Goal: Use online tool/utility: Utilize a website feature to perform a specific function

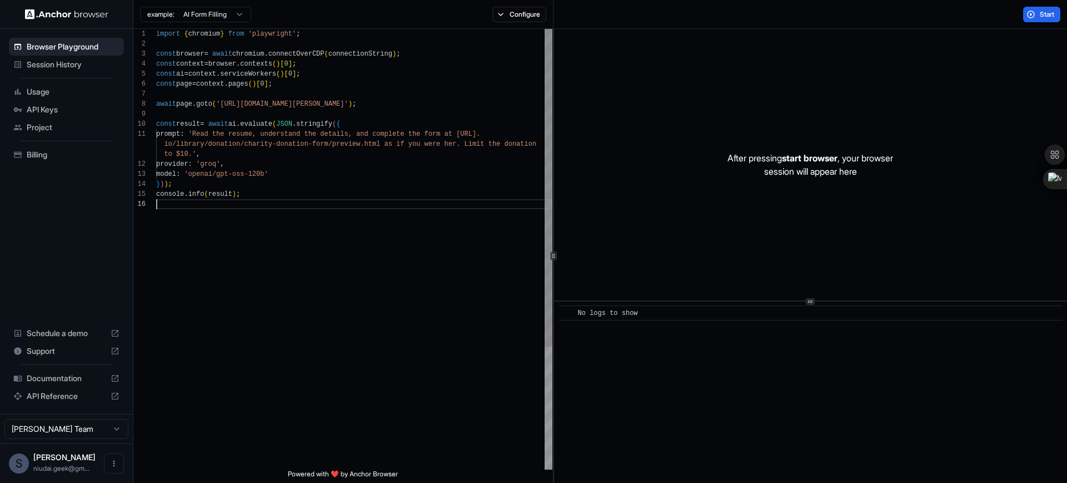
scroll to position [70, 0]
click at [385, 208] on div "import { chromium } from 'playwright' ; const browser = await chromium . connec…" at bounding box center [354, 334] width 396 height 610
click at [346, 143] on div "import { chromium } from 'playwright' ; const browser = await chromium . connec…" at bounding box center [354, 334] width 396 height 610
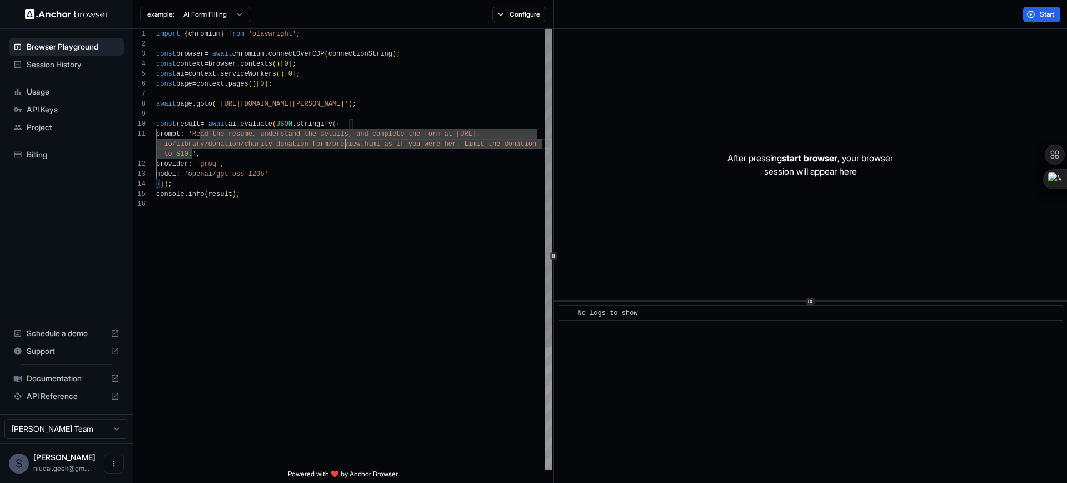
click at [386, 57] on div "import { chromium } from 'playwright' ; const browser = await chromium . connec…" at bounding box center [354, 334] width 396 height 610
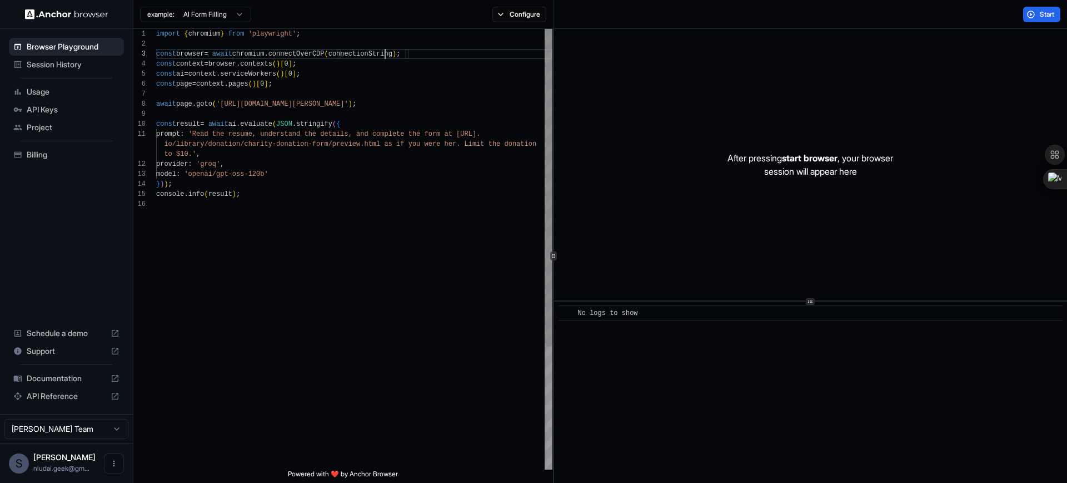
click at [386, 57] on div "import { chromium } from 'playwright' ; const browser = await chromium . connec…" at bounding box center [354, 334] width 396 height 610
click at [1050, 18] on span "Start" at bounding box center [1048, 14] width 16 height 9
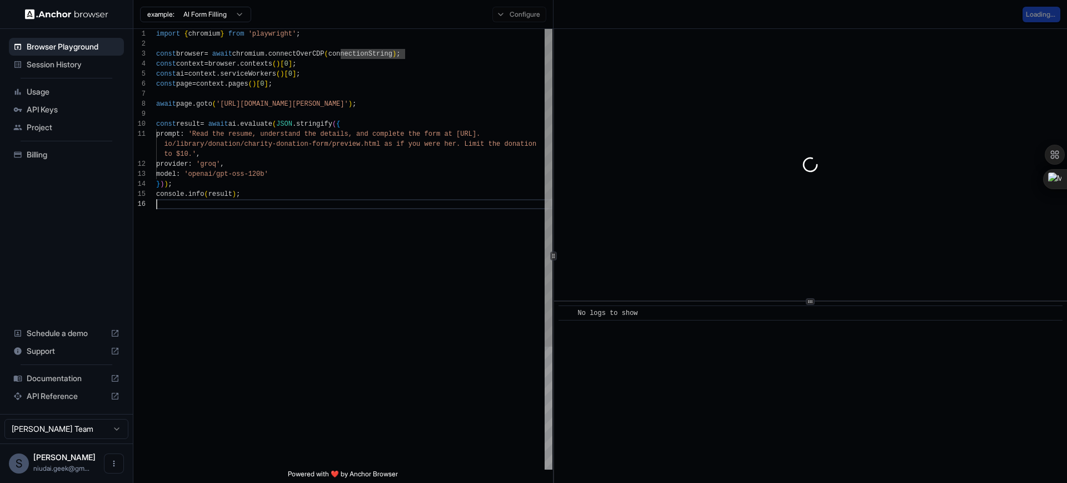
scroll to position [70, 0]
click at [265, 204] on div "import { chromium } from 'playwright' ; const browser = await chromium . connec…" at bounding box center [354, 334] width 396 height 610
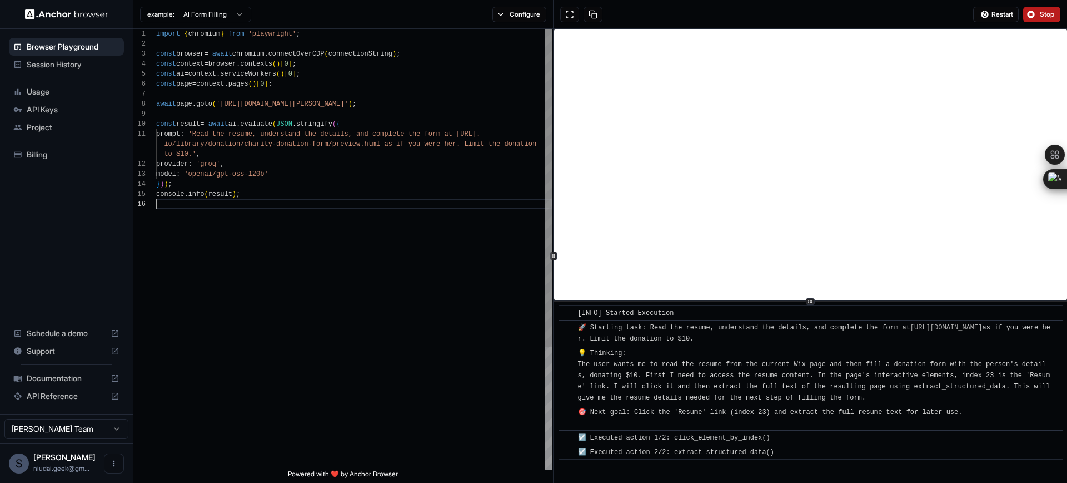
click at [345, 257] on div "import { chromium } from 'playwright' ; const browser = await chromium . connec…" at bounding box center [354, 334] width 396 height 610
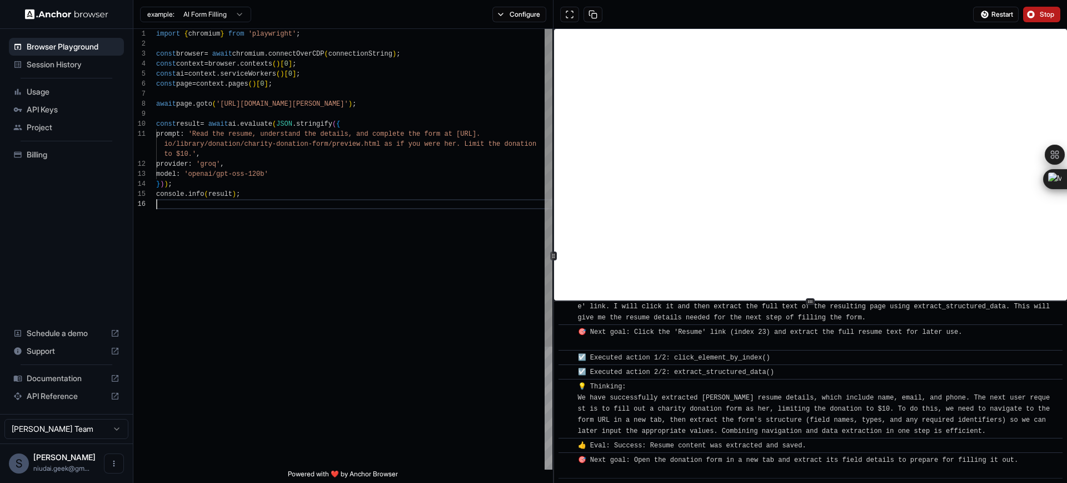
scroll to position [95, 0]
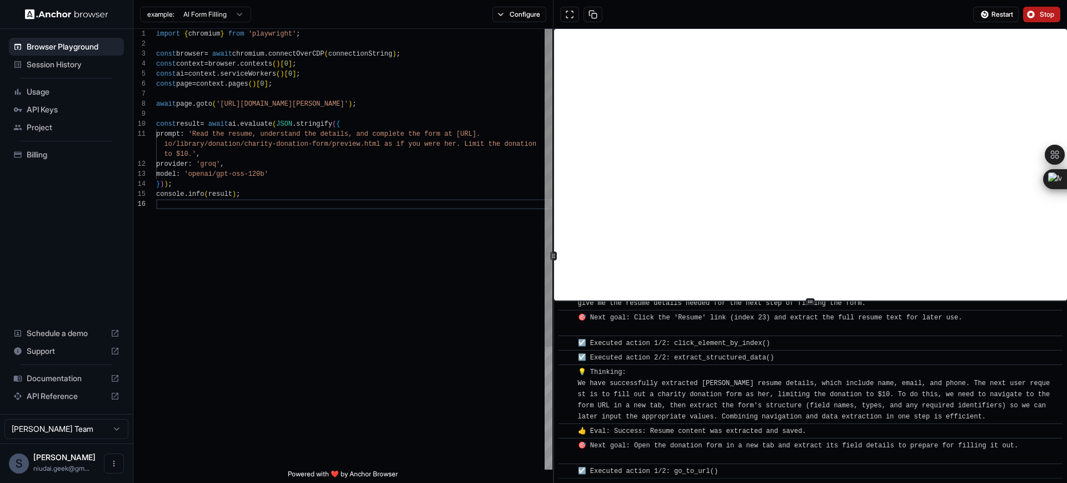
click at [218, 73] on div "import { chromium } from 'playwright' ; const browser = await chromium . connec…" at bounding box center [354, 334] width 396 height 610
click at [235, 66] on div "import { chromium } from 'playwright' ; const browser = await chromium . connec…" at bounding box center [354, 334] width 396 height 610
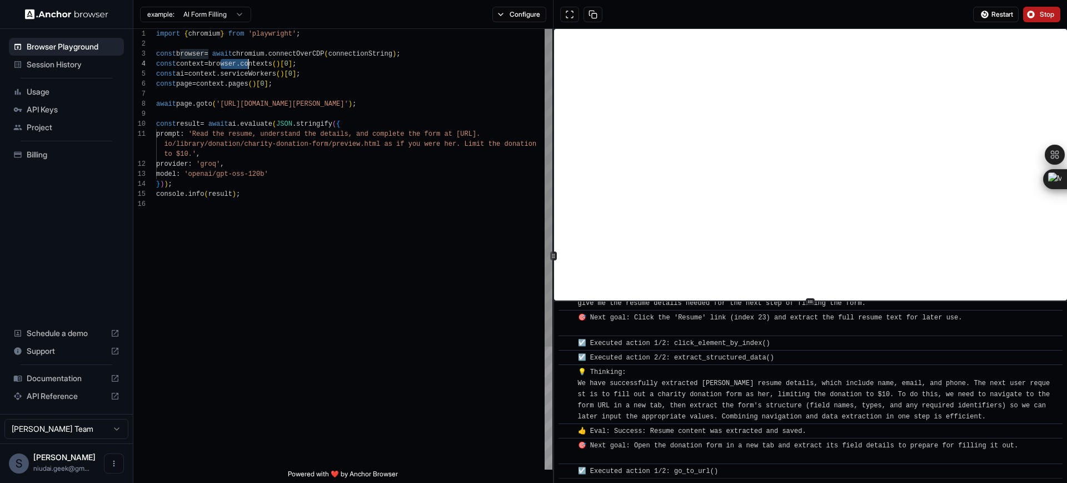
scroll to position [109, 0]
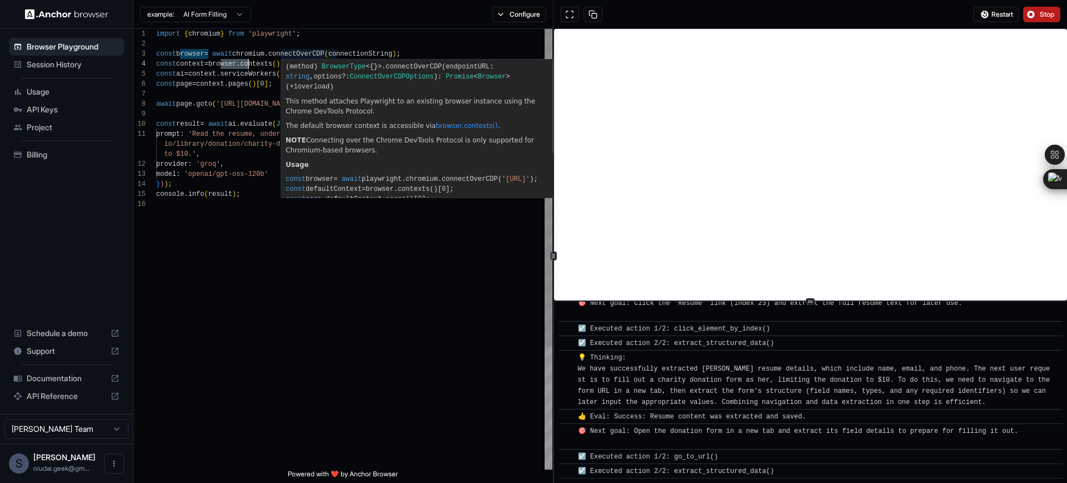
click at [229, 81] on div "import { chromium } from 'playwright' ; const browser = await chromium . connec…" at bounding box center [354, 334] width 396 height 610
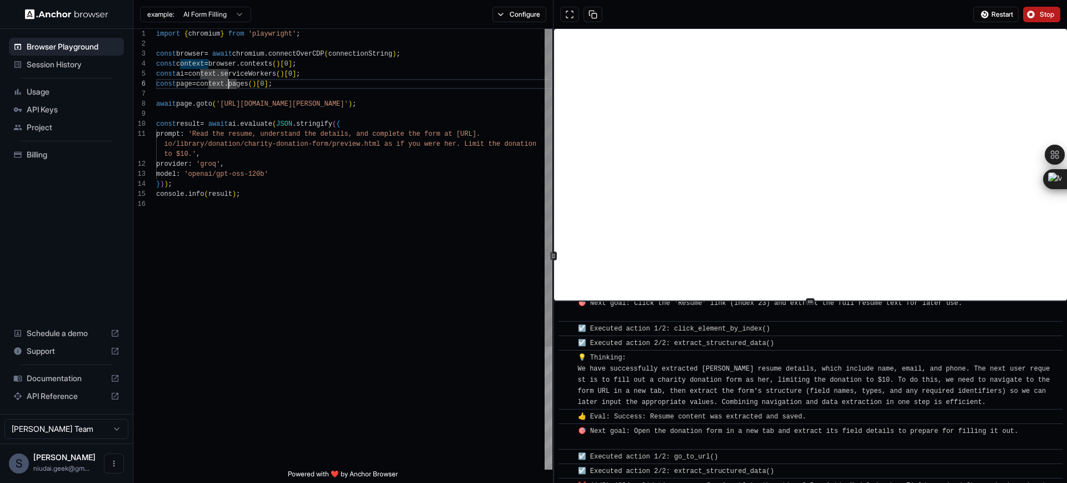
scroll to position [935, 0]
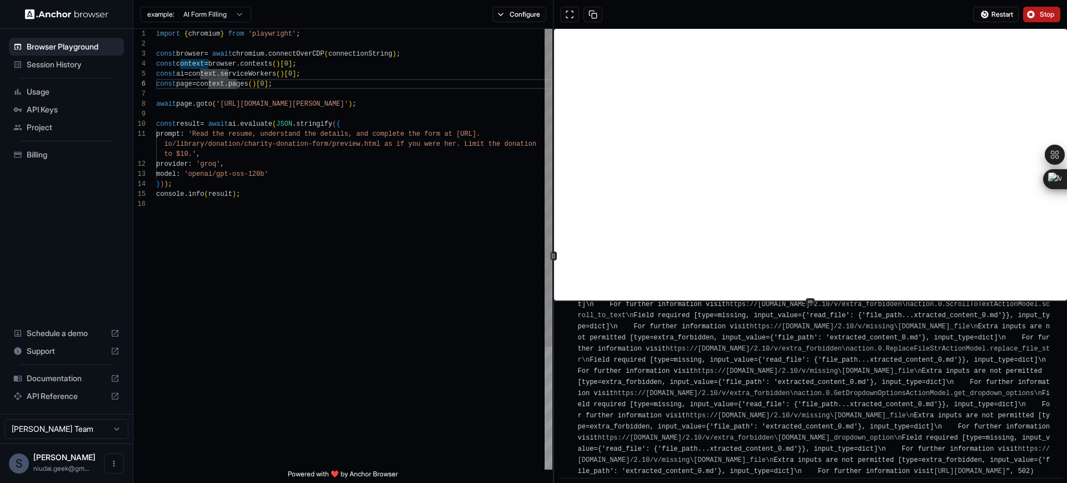
click at [196, 66] on div "import { chromium } from 'playwright' ; const browser = await chromium . connec…" at bounding box center [354, 334] width 396 height 610
click at [182, 76] on div "import { chromium } from 'playwright' ; const browser = await chromium . connec…" at bounding box center [354, 334] width 396 height 610
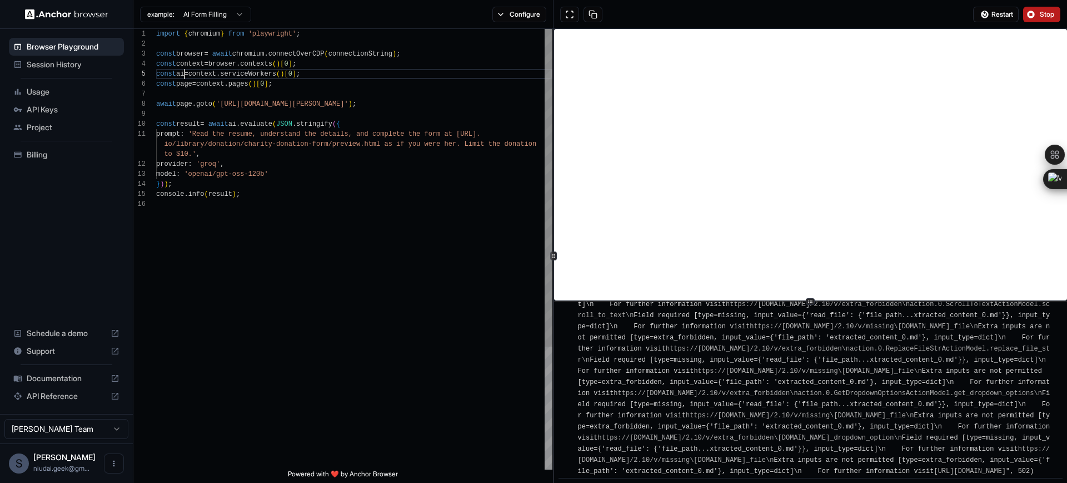
click at [182, 76] on div "import { chromium } from 'playwright' ; const browser = await chromium . connec…" at bounding box center [354, 334] width 396 height 610
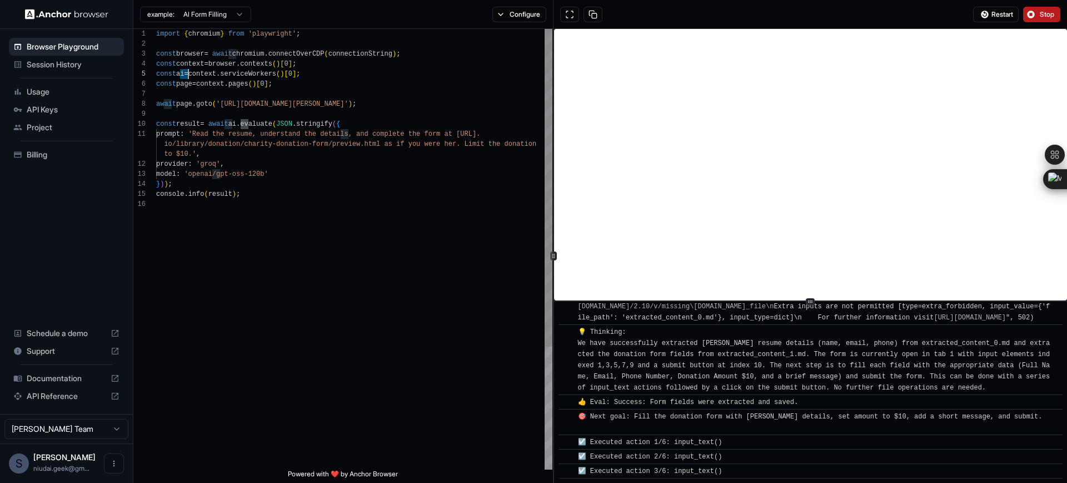
scroll to position [1103, 0]
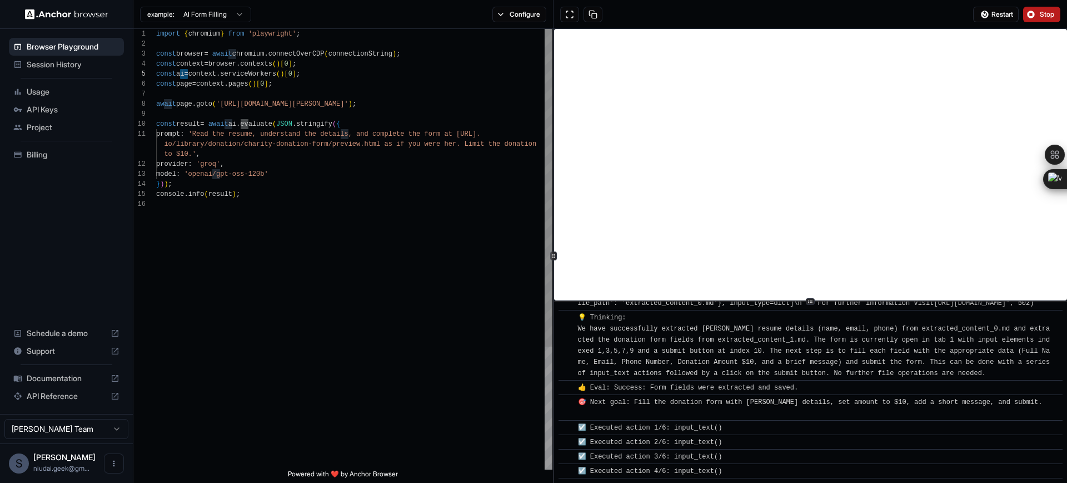
click at [289, 86] on div "import { chromium } from 'playwright' ; const browser = await chromium . connec…" at bounding box center [354, 334] width 396 height 610
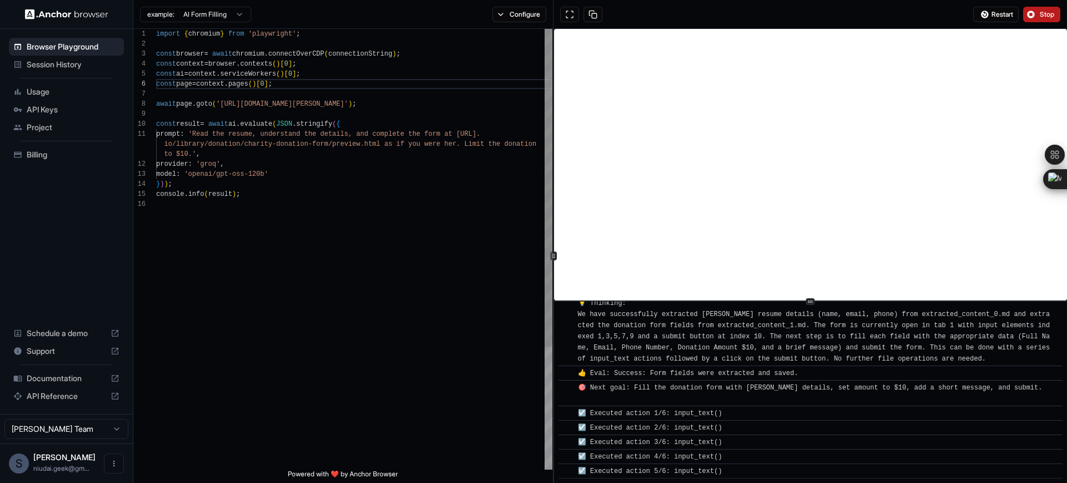
scroll to position [1118, 0]
click at [317, 192] on div "import { chromium } from 'playwright' ; const browser = await chromium . connec…" at bounding box center [354, 334] width 396 height 610
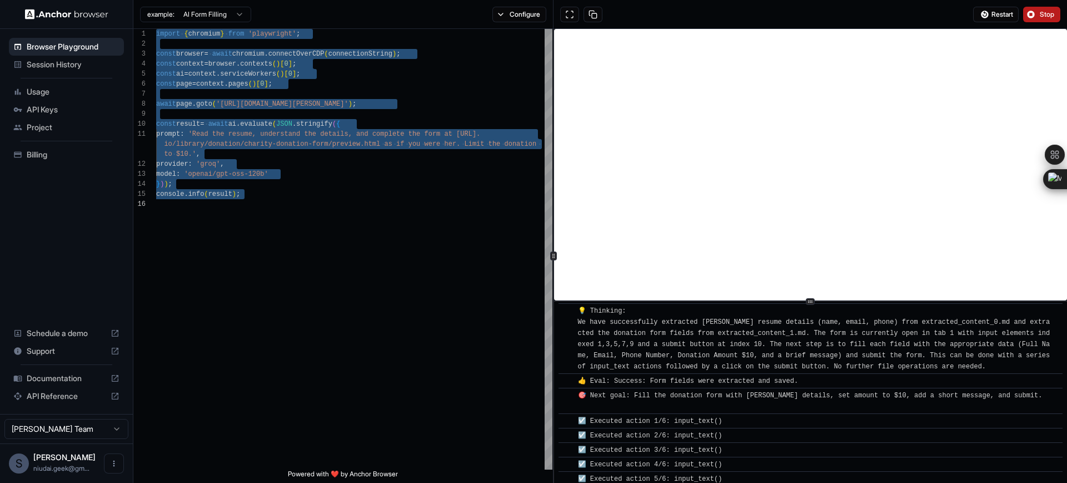
scroll to position [589, 0]
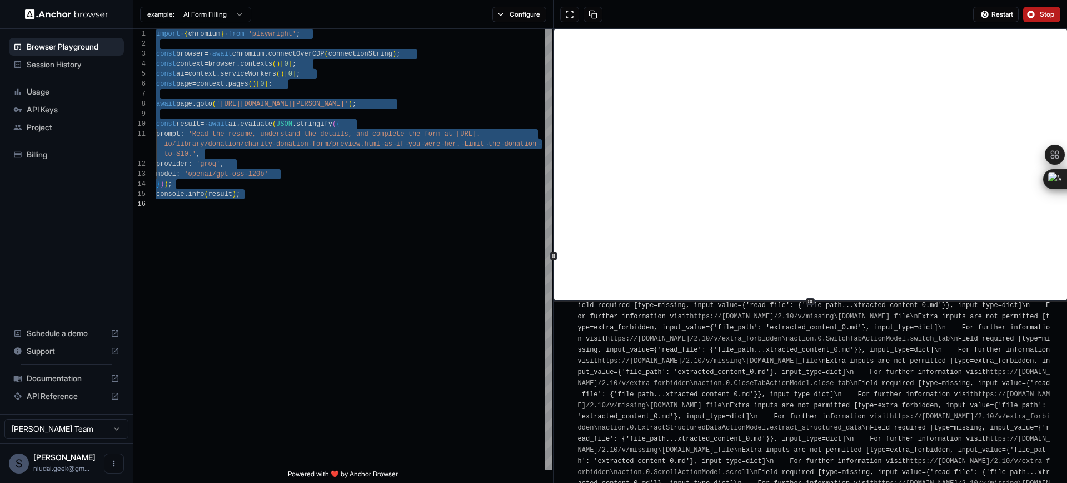
click at [56, 106] on span "API Keys" at bounding box center [73, 109] width 93 height 11
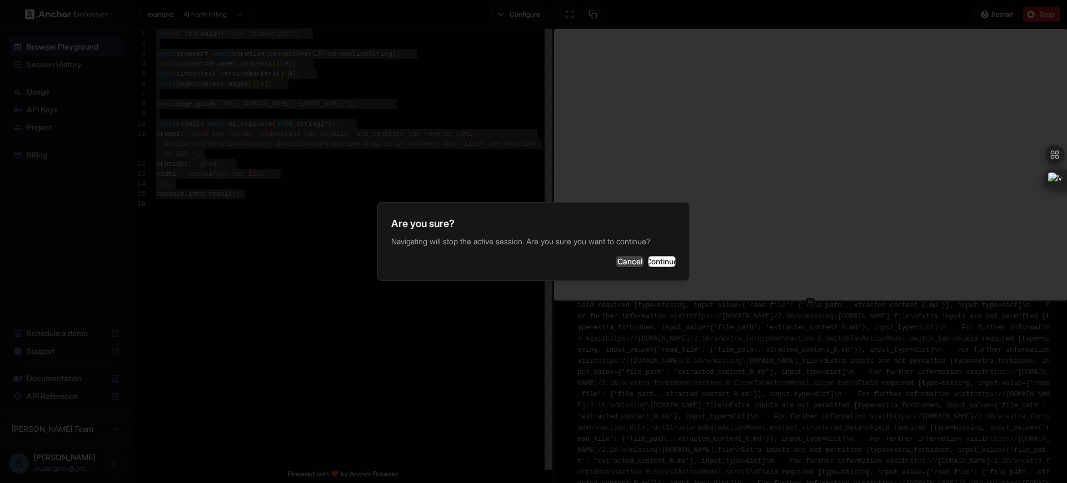
click at [616, 265] on button "Cancel" at bounding box center [630, 261] width 28 height 11
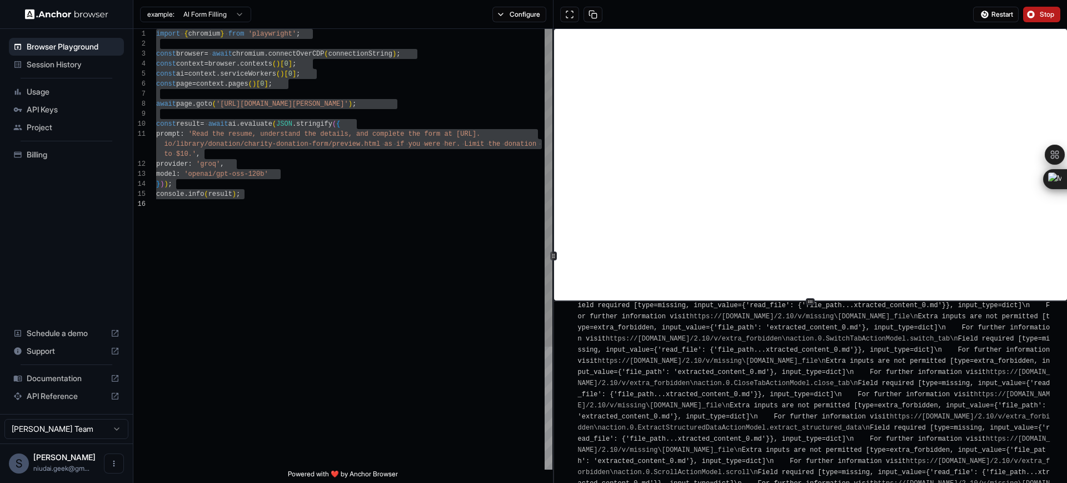
click at [200, 148] on div "import { chromium } from 'playwright' ; const browser = await chromium . connec…" at bounding box center [354, 334] width 396 height 610
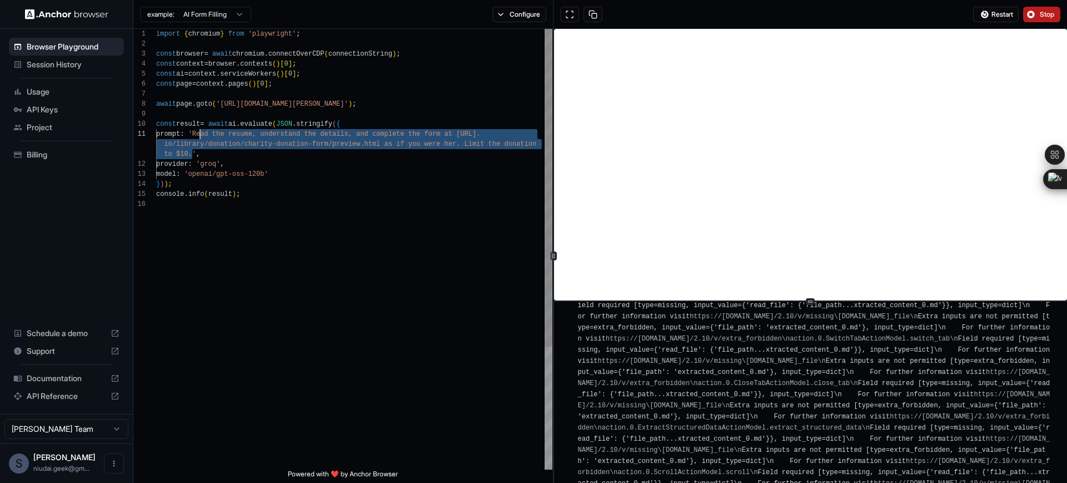
scroll to position [0, 0]
drag, startPoint x: 193, startPoint y: 155, endPoint x: 201, endPoint y: 136, distance: 19.9
click at [201, 136] on div "import { chromium } from 'playwright' ; const browser = await chromium . connec…" at bounding box center [354, 334] width 396 height 610
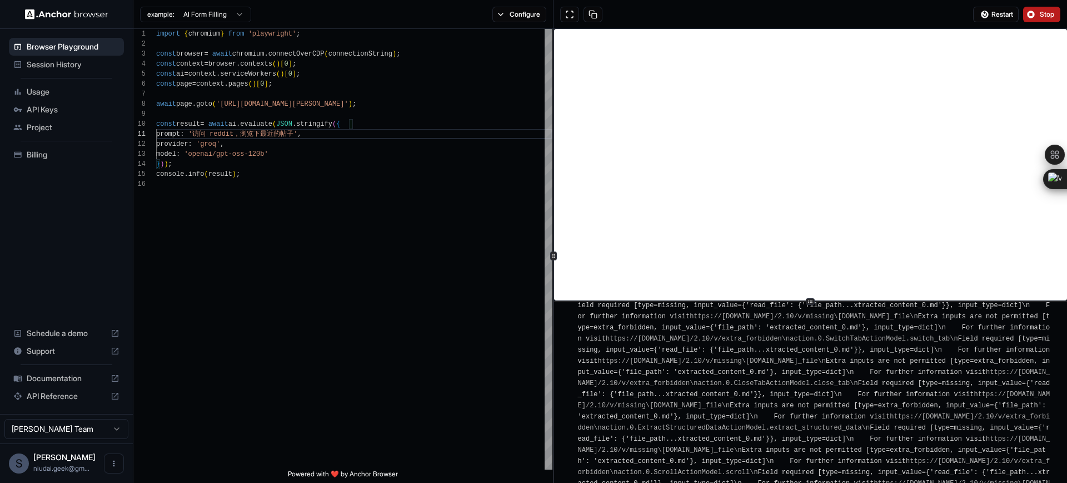
type textarea "**********"
click at [1041, 16] on span "Stop" at bounding box center [1048, 14] width 16 height 9
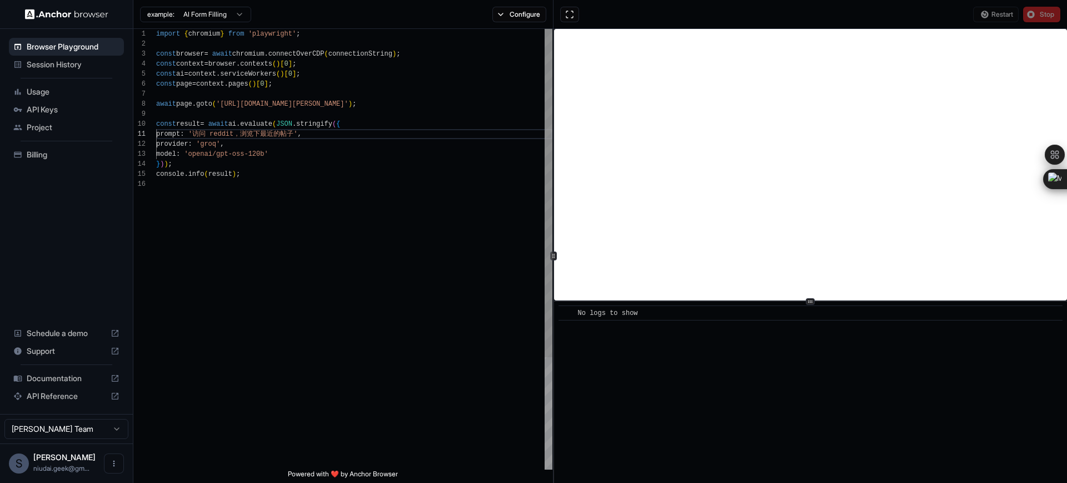
scroll to position [50, 0]
click at [410, 197] on div "import { chromium } from 'playwright' ; const browser = await chromium . connec…" at bounding box center [354, 324] width 396 height 590
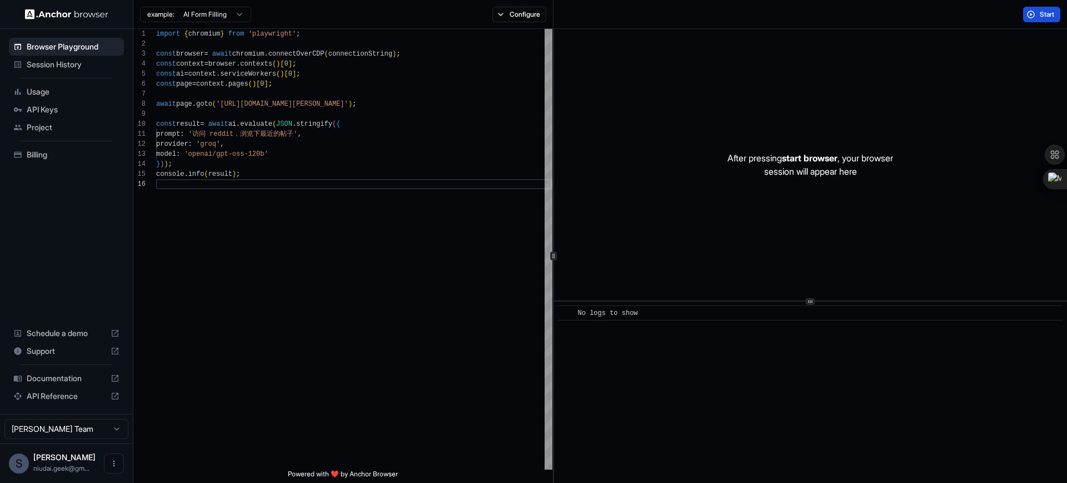
click at [1040, 18] on span "Start" at bounding box center [1048, 14] width 16 height 9
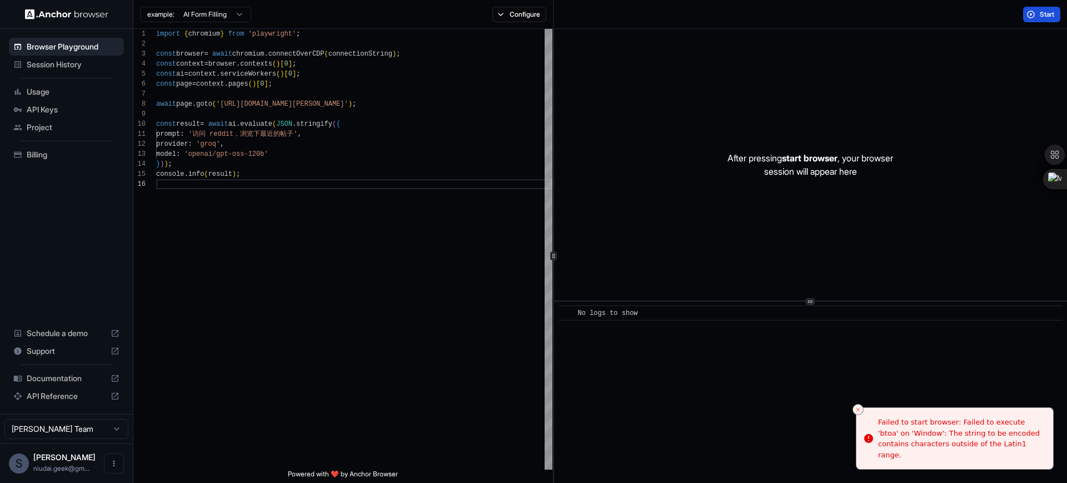
click at [749, 21] on div "Start" at bounding box center [811, 14] width 514 height 29
click at [857, 421] on icon "Close toast" at bounding box center [858, 420] width 7 height 7
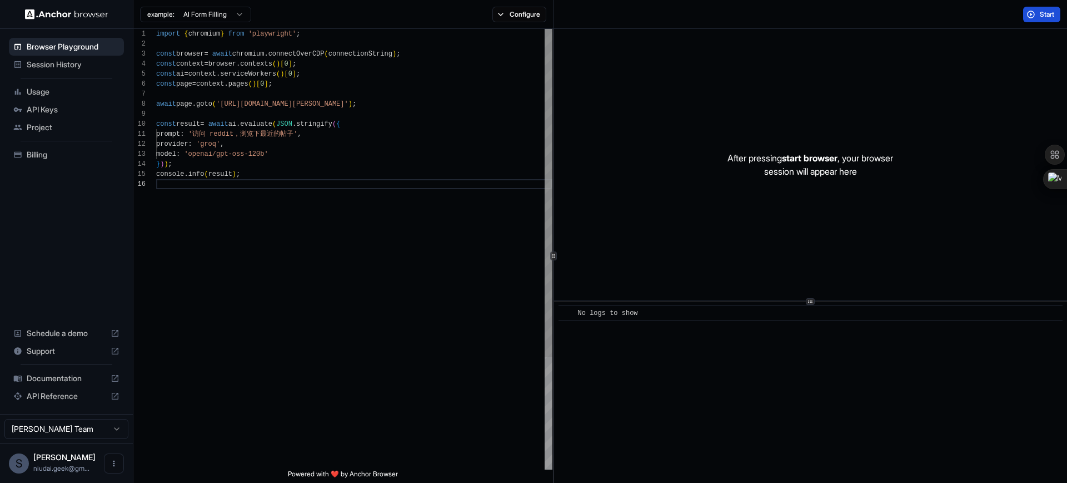
click at [285, 200] on div "import { chromium } from 'playwright' ; const browser = await chromium . connec…" at bounding box center [354, 324] width 396 height 590
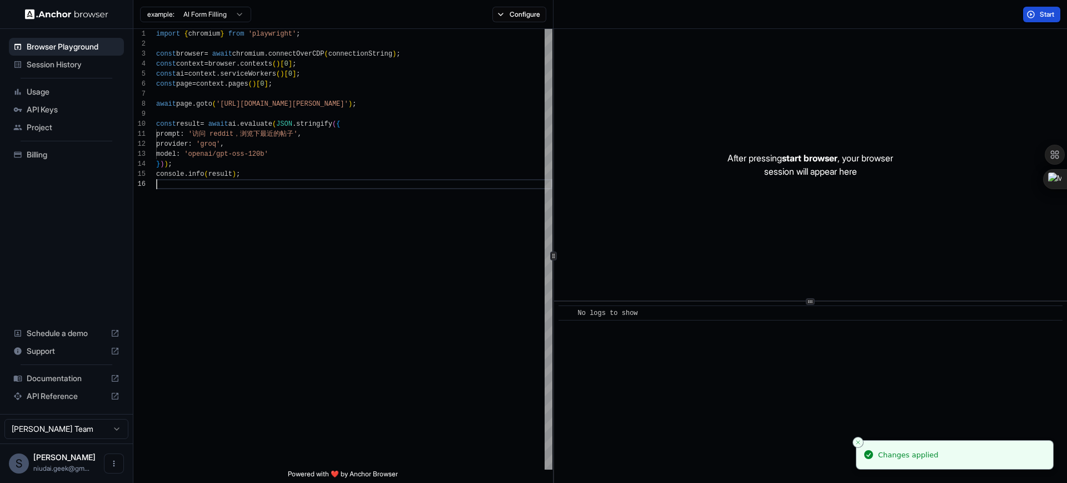
click at [1036, 7] on button "Start" at bounding box center [1042, 15] width 37 height 16
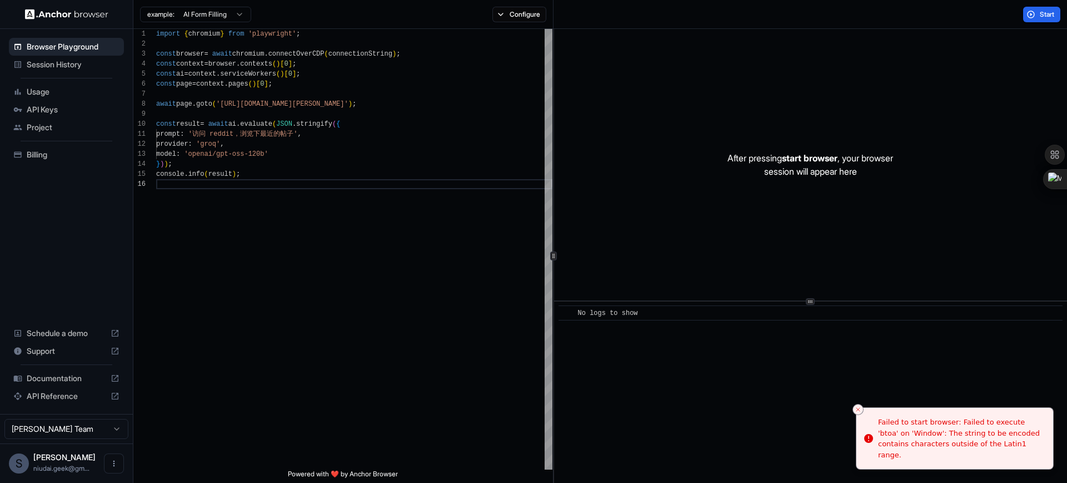
click at [796, 22] on div "Start" at bounding box center [811, 14] width 514 height 29
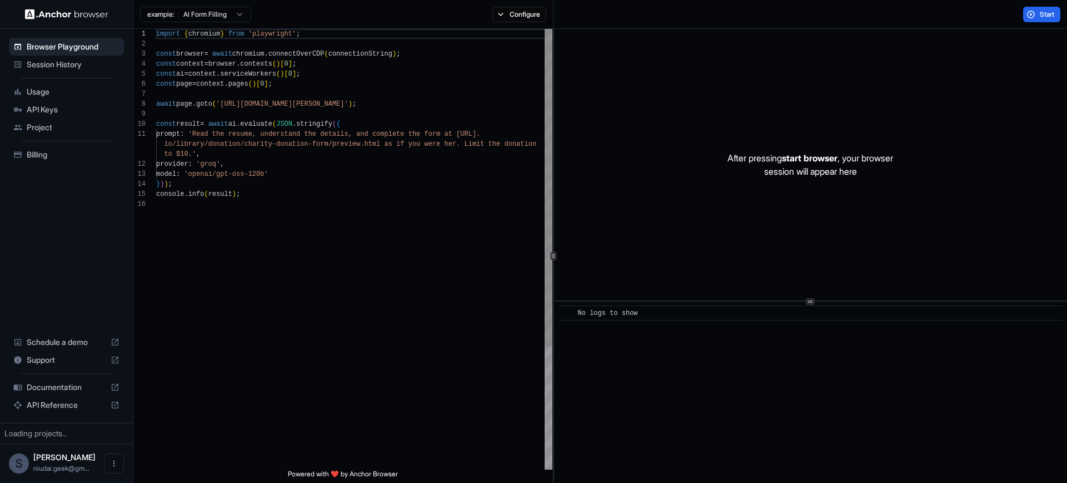
scroll to position [100, 0]
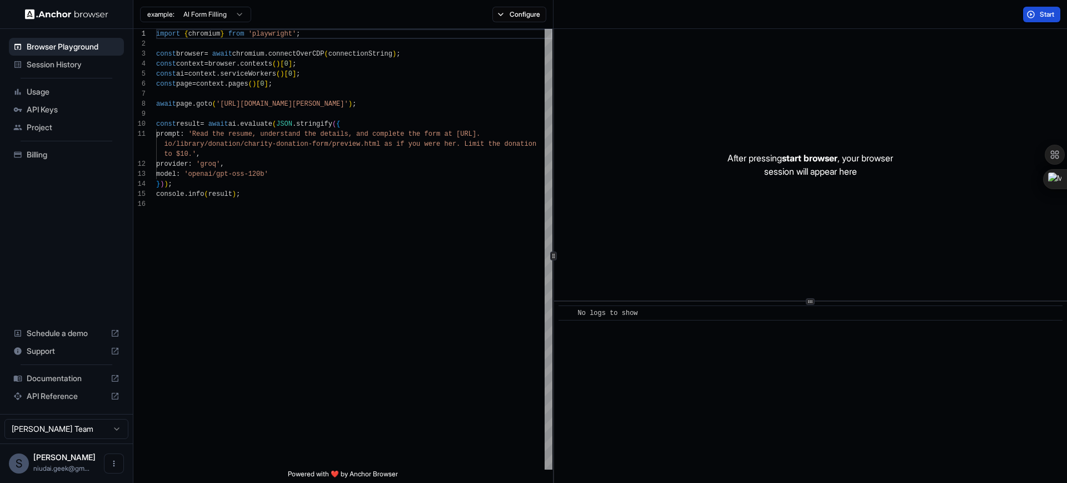
click at [1032, 12] on button "Start" at bounding box center [1042, 15] width 37 height 16
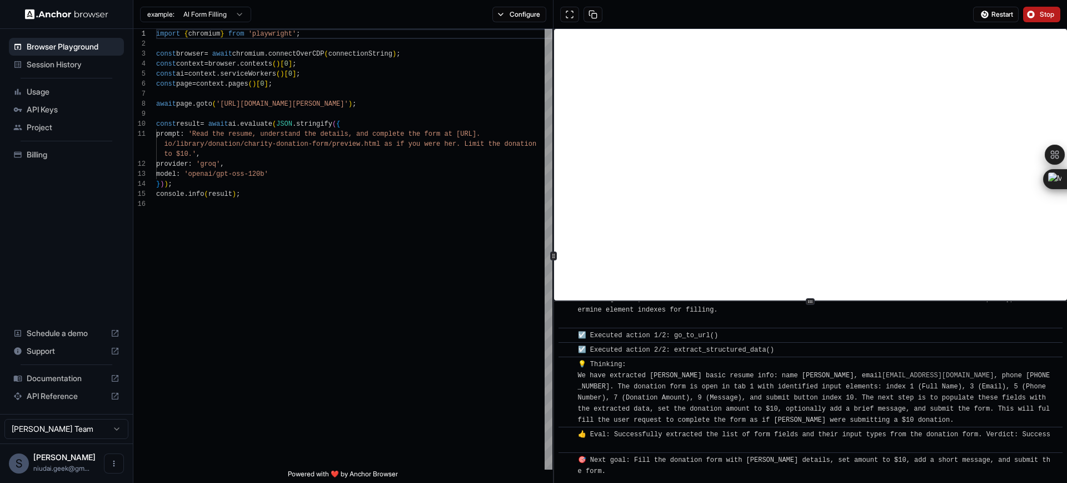
scroll to position [0, 0]
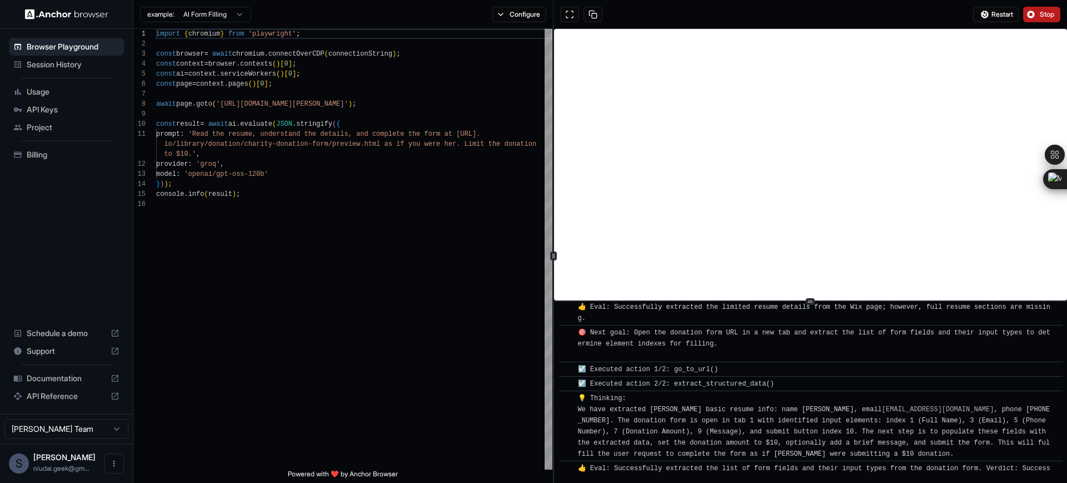
click at [1039, 18] on button "Stop" at bounding box center [1042, 15] width 37 height 16
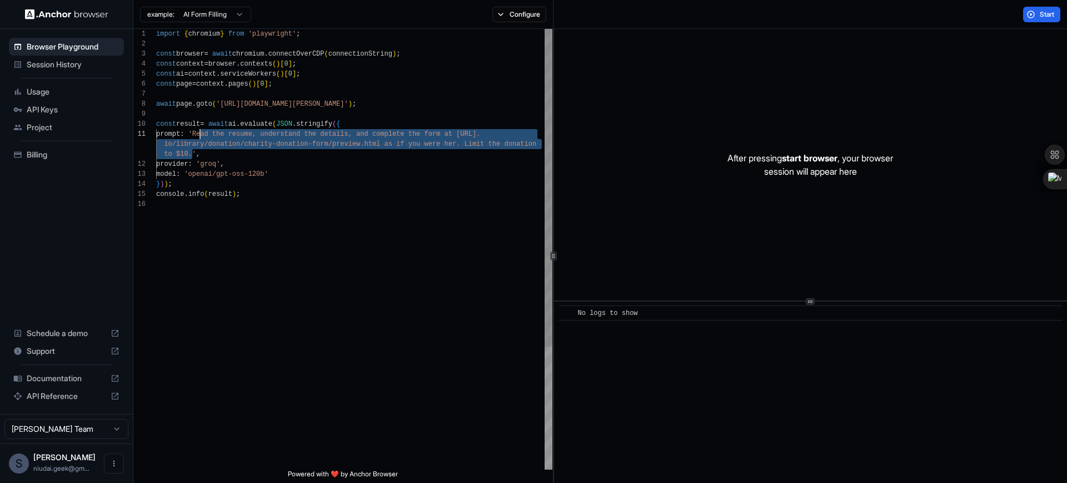
drag, startPoint x: 193, startPoint y: 156, endPoint x: 200, endPoint y: 137, distance: 19.5
click at [200, 137] on div "import { chromium } from 'playwright' ; const browser = await chromium . connec…" at bounding box center [354, 334] width 396 height 610
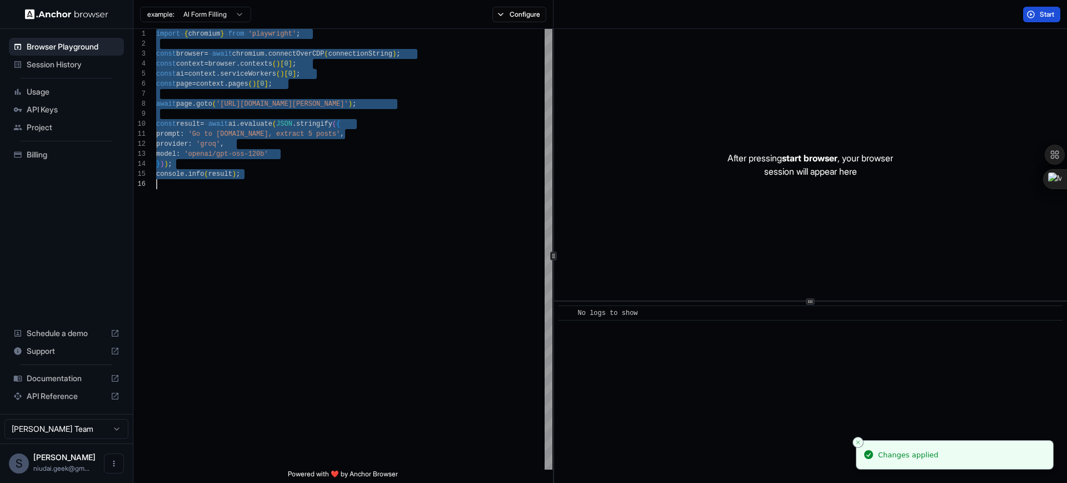
click at [1042, 16] on span "Start" at bounding box center [1048, 14] width 16 height 9
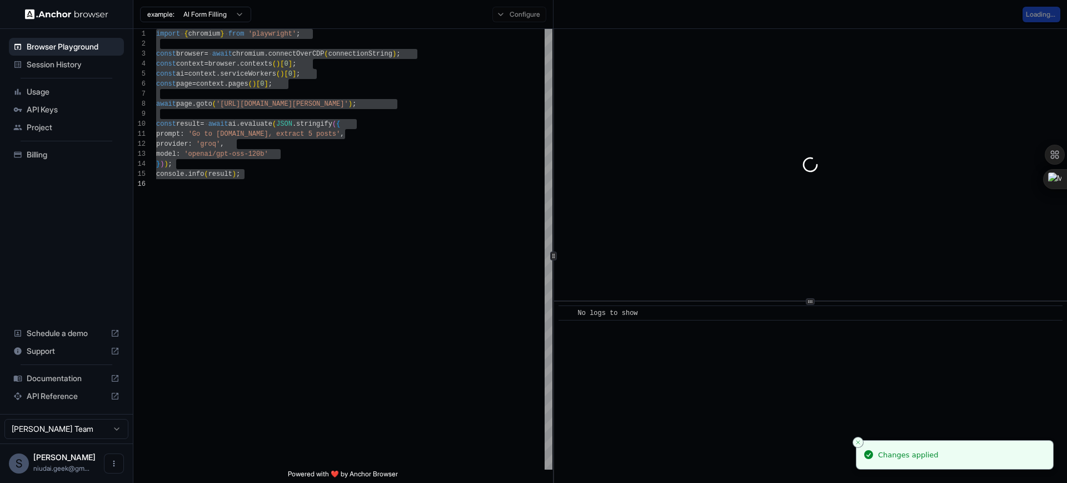
click at [696, 18] on div "Loading..." at bounding box center [811, 14] width 514 height 29
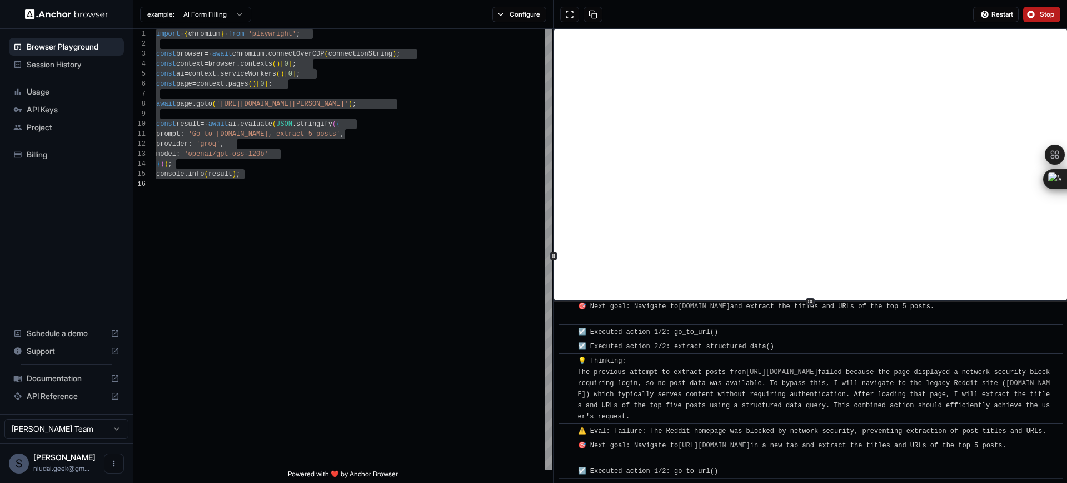
scroll to position [109, 0]
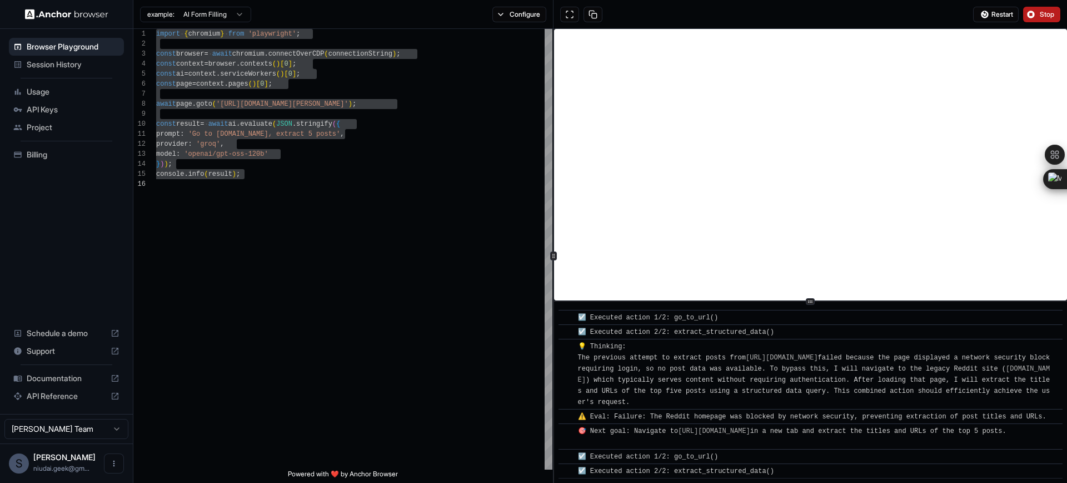
click at [53, 111] on span "API Keys" at bounding box center [73, 109] width 93 height 11
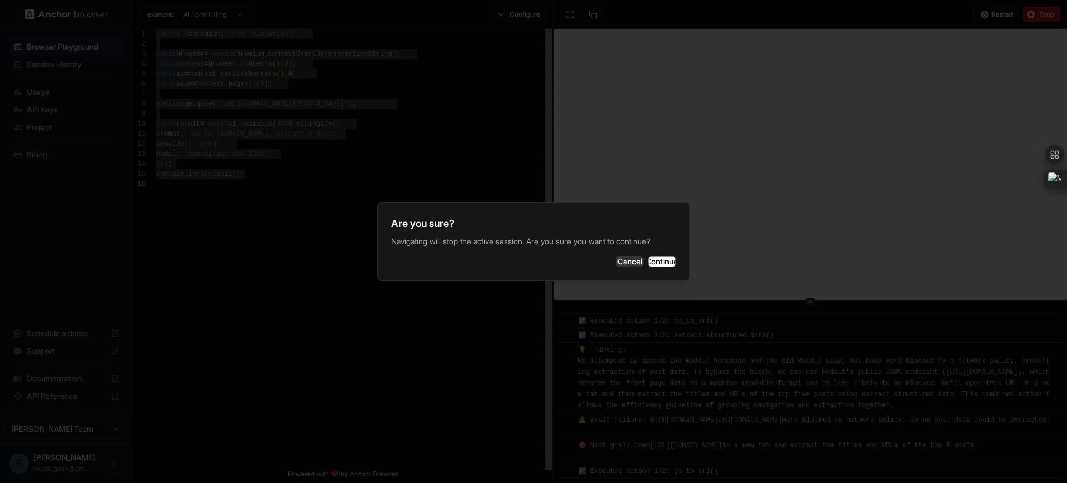
scroll to position [259, 0]
click at [616, 265] on button "Cancel" at bounding box center [630, 261] width 28 height 11
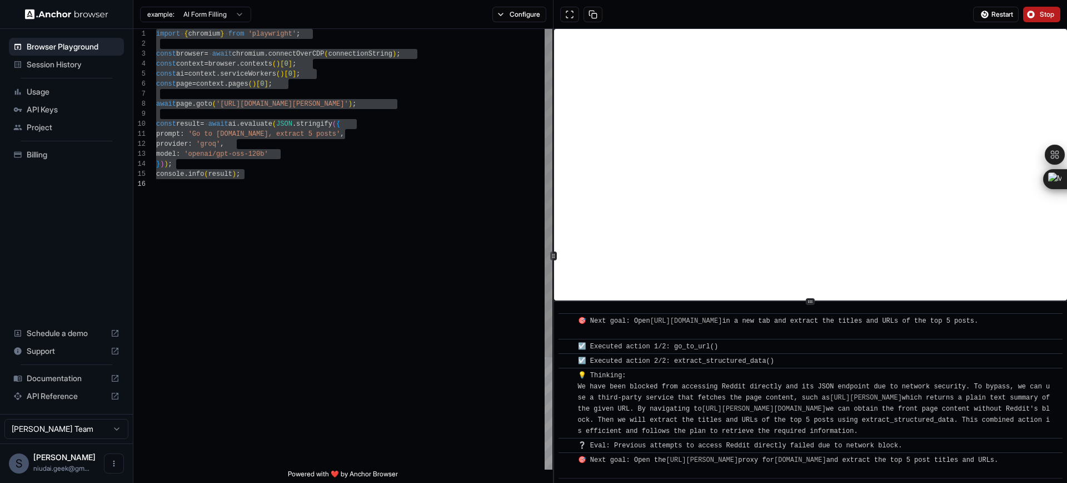
scroll to position [384, 0]
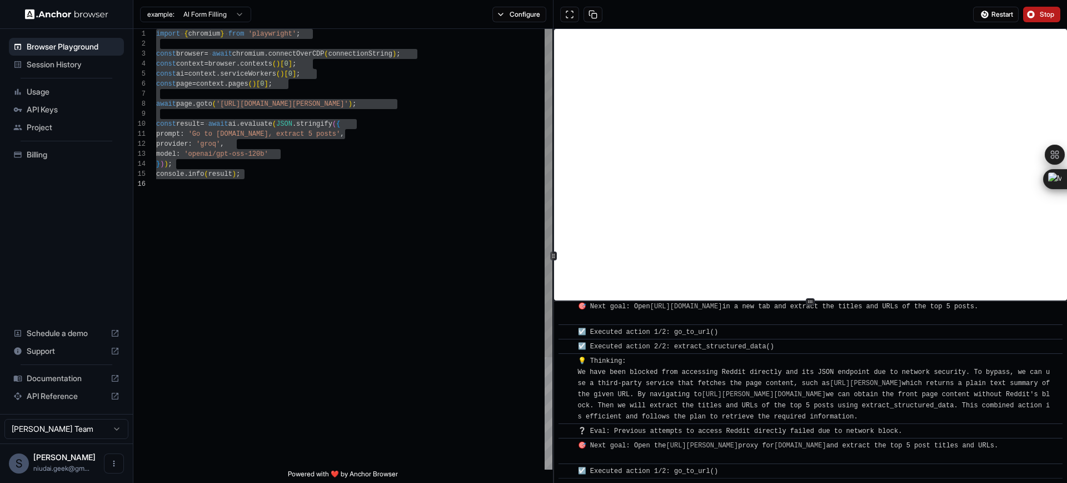
type textarea "**********"
click at [320, 175] on div "import { chromium } from 'playwright' ; const browser = await chromium . connec…" at bounding box center [354, 324] width 396 height 590
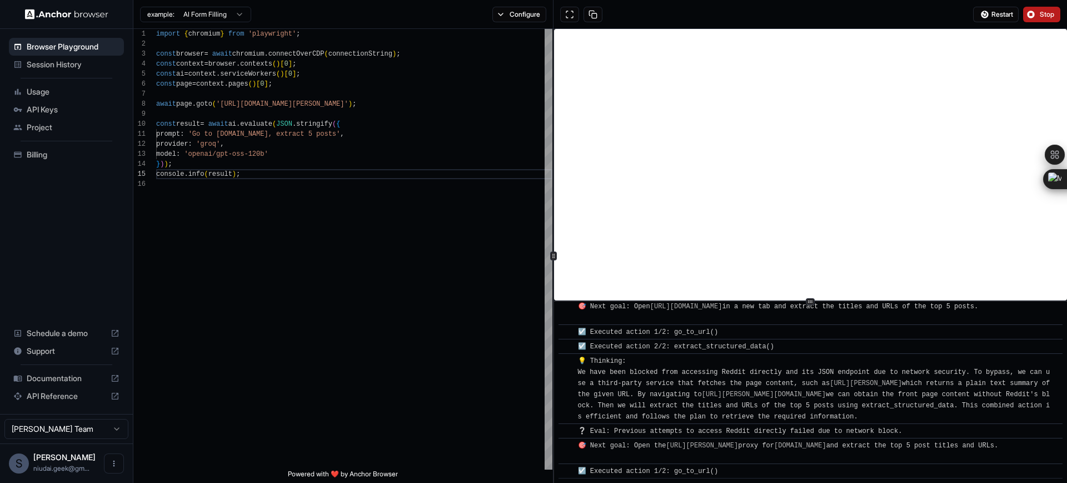
click at [71, 111] on span "API Keys" at bounding box center [73, 109] width 93 height 11
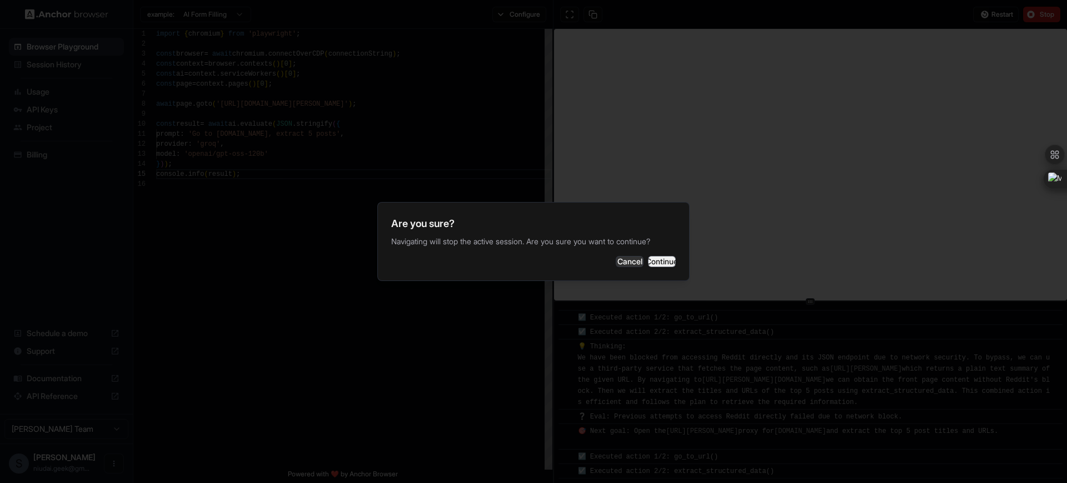
click at [648, 264] on button "Continue" at bounding box center [662, 261] width 28 height 11
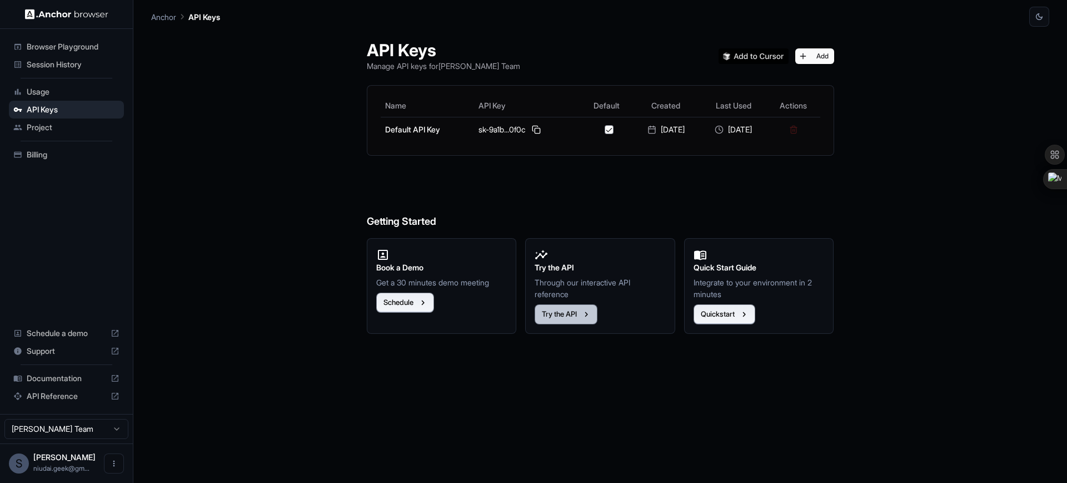
click at [561, 309] on button "Try the API" at bounding box center [566, 314] width 63 height 20
click at [64, 66] on span "Session History" at bounding box center [73, 64] width 93 height 11
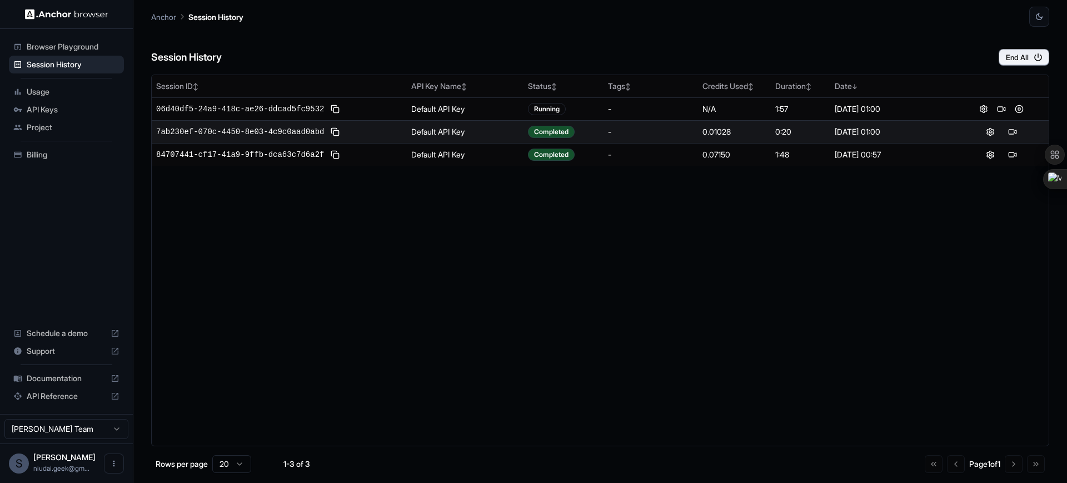
click at [86, 47] on span "Browser Playground" at bounding box center [73, 46] width 93 height 11
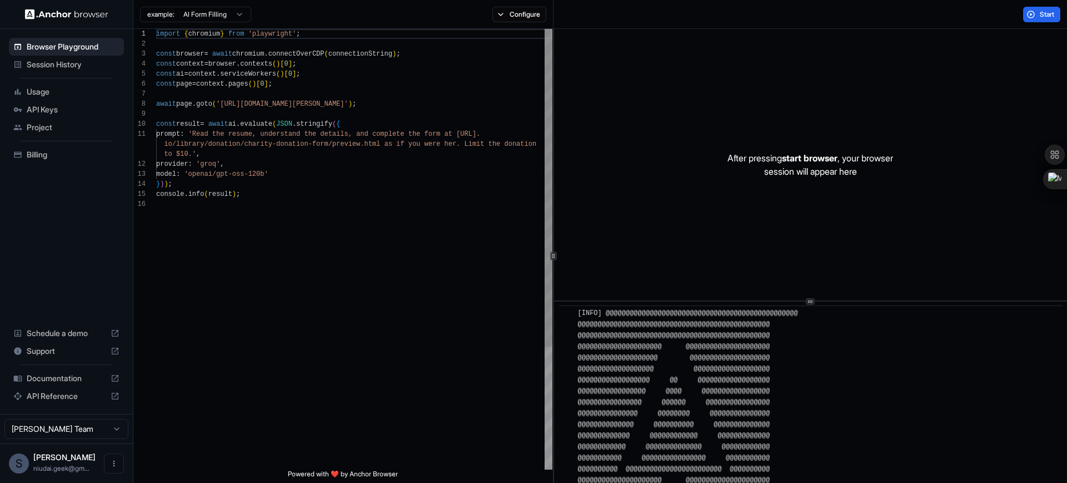
scroll to position [160, 0]
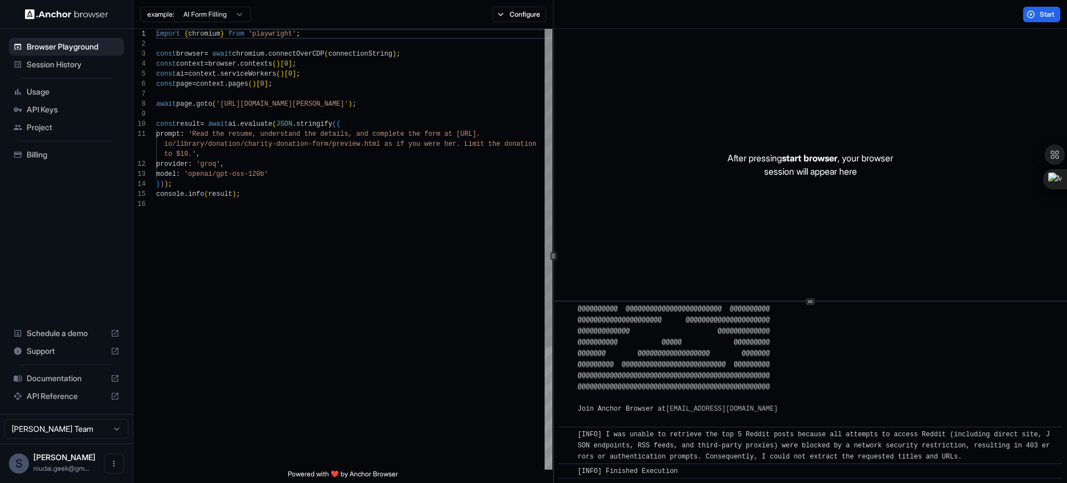
click at [346, 82] on div "import { chromium } from 'playwright' ; const browser = await chromium . connec…" at bounding box center [354, 334] width 396 height 610
click at [348, 37] on div "import { chromium } from 'playwright' ; const browser = await chromium . connec…" at bounding box center [354, 334] width 396 height 610
click at [434, 58] on div "import { chromium } from 'playwright' ; const browser = await chromium . connec…" at bounding box center [354, 334] width 396 height 610
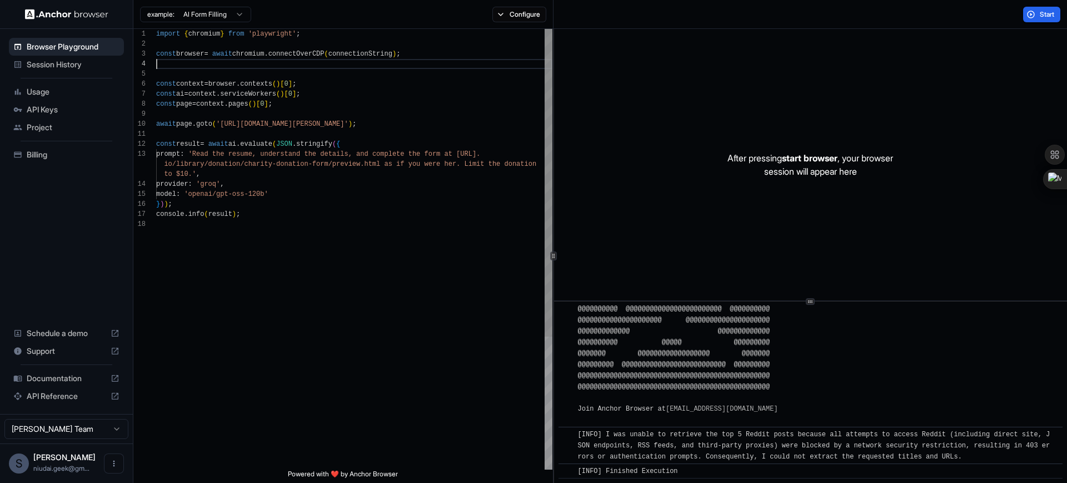
scroll to position [40, 0]
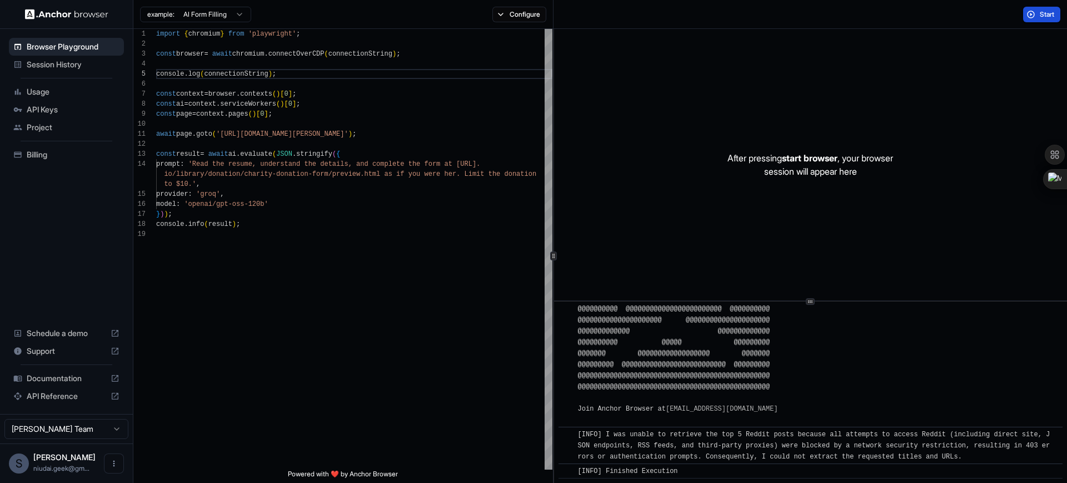
type textarea "**********"
click at [1031, 16] on button "Start" at bounding box center [1042, 15] width 37 height 16
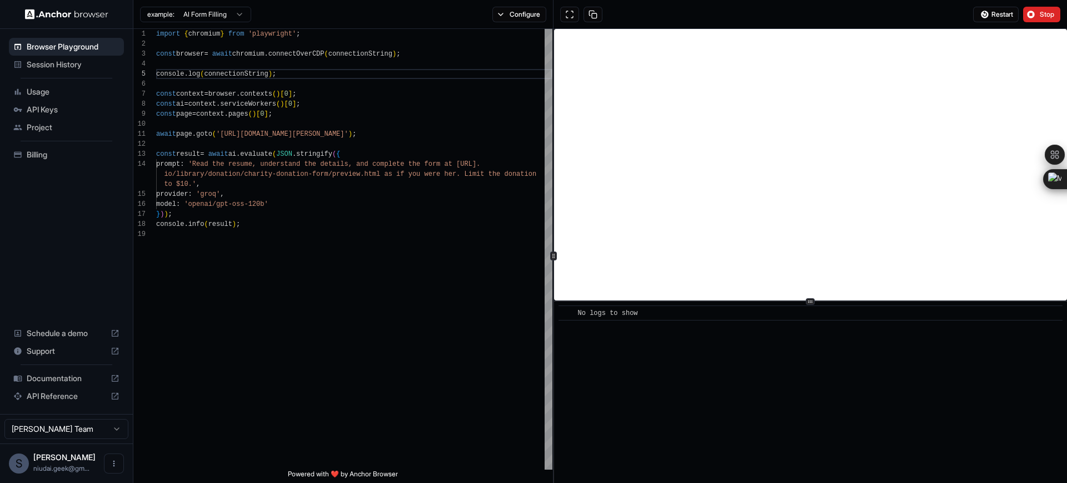
click at [691, 366] on div "​ No logs to show" at bounding box center [810, 391] width 513 height 181
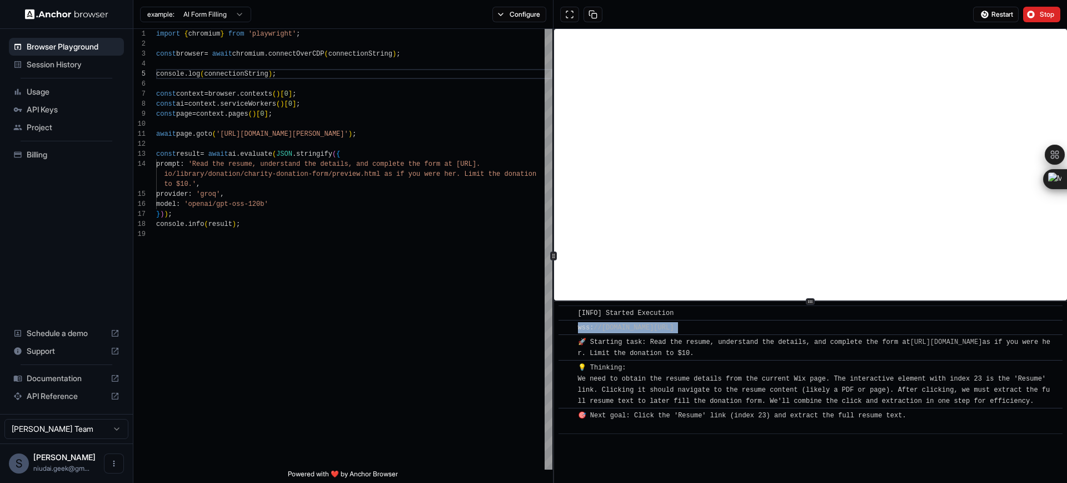
drag, startPoint x: 606, startPoint y: 337, endPoint x: 575, endPoint y: 331, distance: 31.3
click at [575, 331] on div "​ wss: //connect.anchorbrowser.io?apiKey=sk-9a1b26e9d5ddc16505198286b4310f0c&se…" at bounding box center [811, 327] width 504 height 15
copy span "wss: //connect.anchorbrowser.io?apiKey=sk-9a1b26e9d5ddc16505198286b4310f0c&sess…"
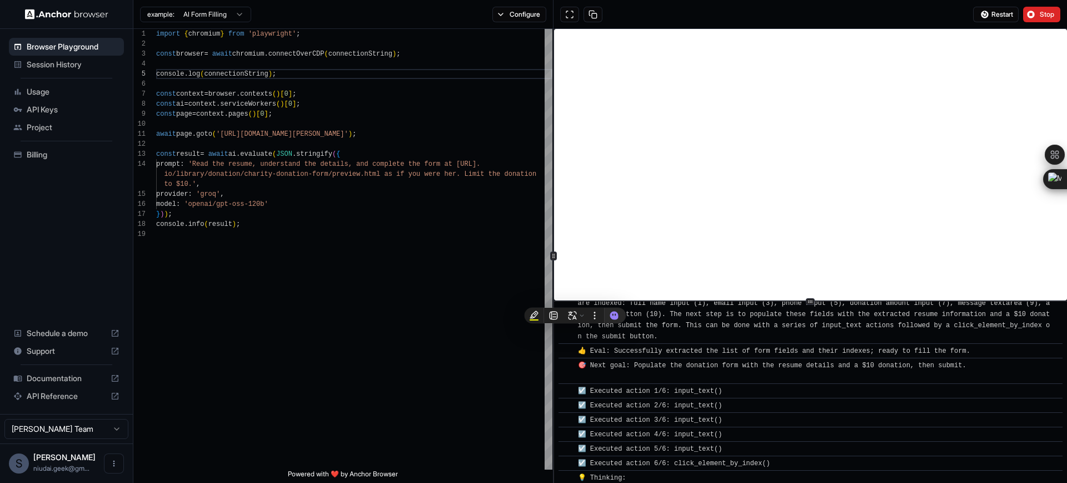
scroll to position [555, 0]
